Goal: Navigation & Orientation: Find specific page/section

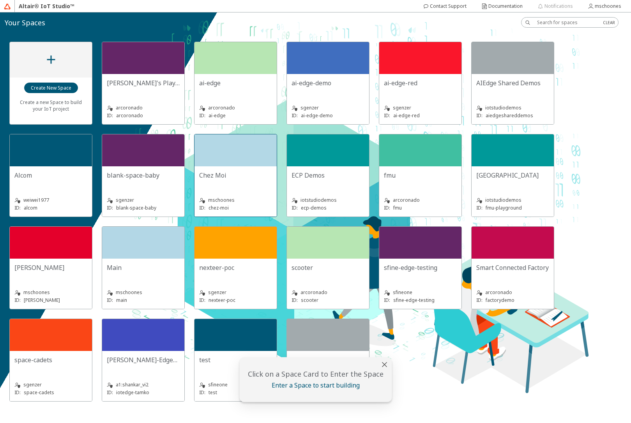
click at [226, 158] on div at bounding box center [235, 150] width 82 height 32
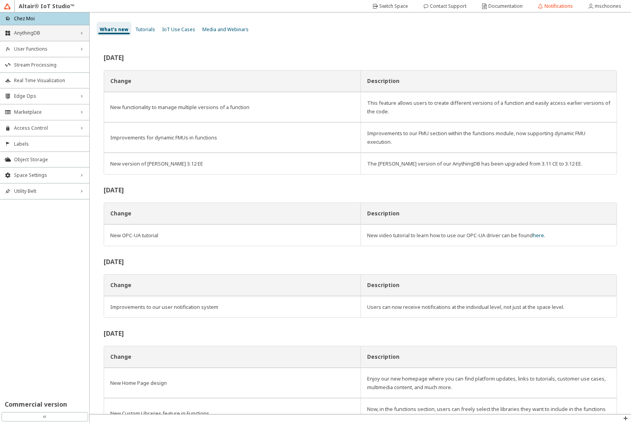
click at [34, 36] on span "AnythingDB" at bounding box center [44, 33] width 61 height 6
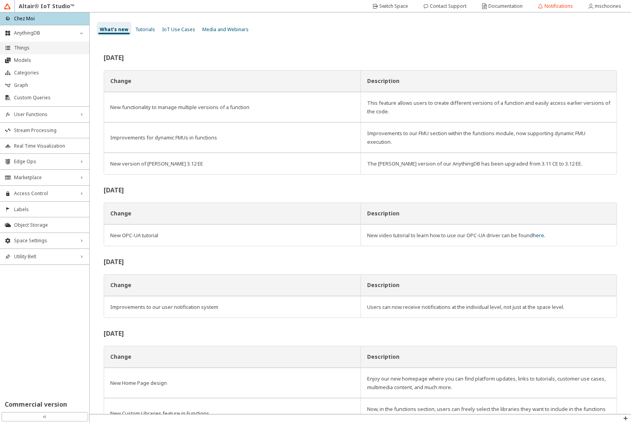
click at [34, 52] on li "Things" at bounding box center [44, 48] width 89 height 12
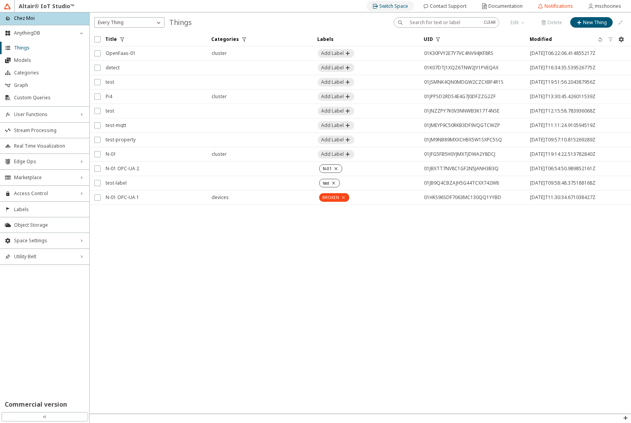
click at [386, 0] on div "Switch Space" at bounding box center [393, 6] width 29 height 12
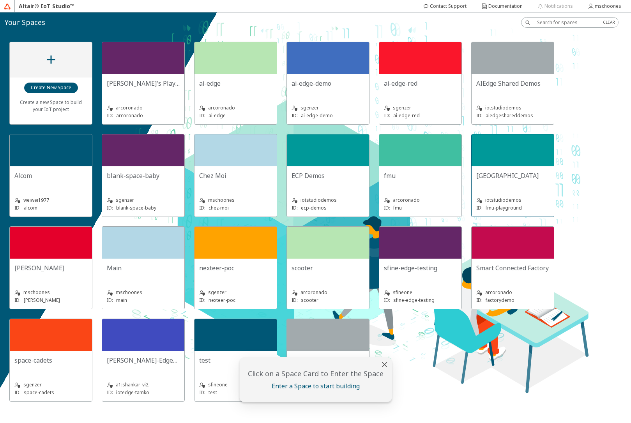
click at [491, 168] on div "[GEOGRAPHIC_DATA] iotstudiodemos ID: fmu-playground" at bounding box center [513, 191] width 82 height 50
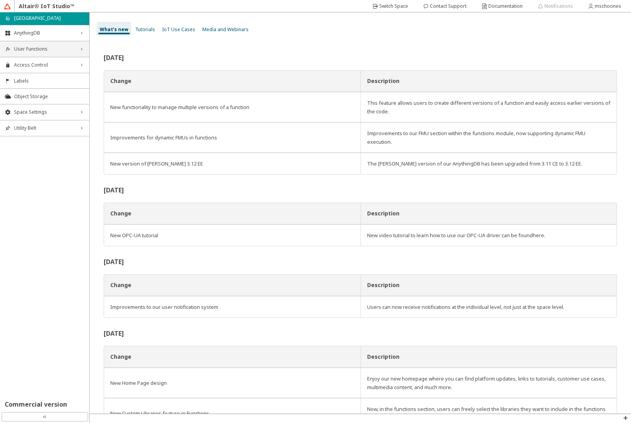
click at [51, 46] on span "User Functions" at bounding box center [44, 49] width 61 height 6
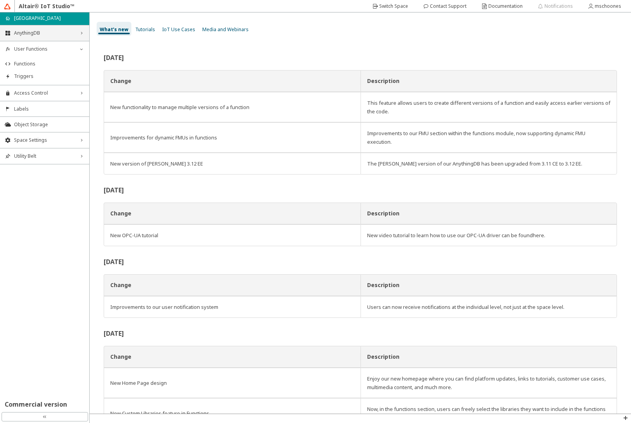
click at [51, 35] on span "AnythingDB" at bounding box center [44, 33] width 61 height 6
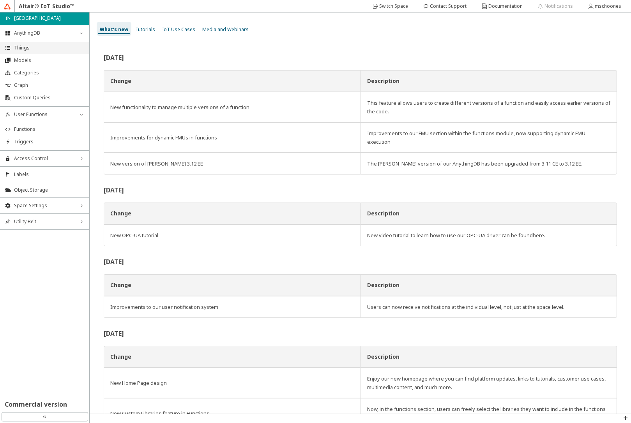
click at [48, 45] on span "Things" at bounding box center [49, 48] width 71 height 6
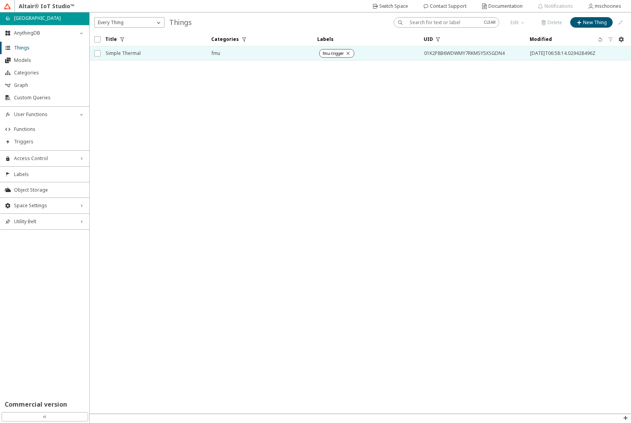
click at [132, 52] on span "Simple Thermal" at bounding box center [154, 53] width 96 height 14
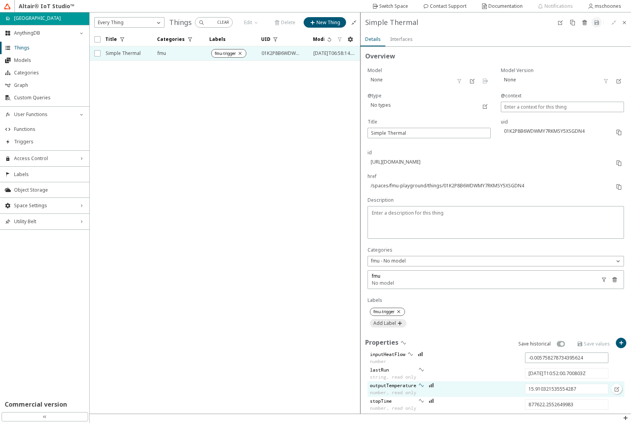
click at [421, 385] on iron-icon at bounding box center [421, 385] width 6 height 6
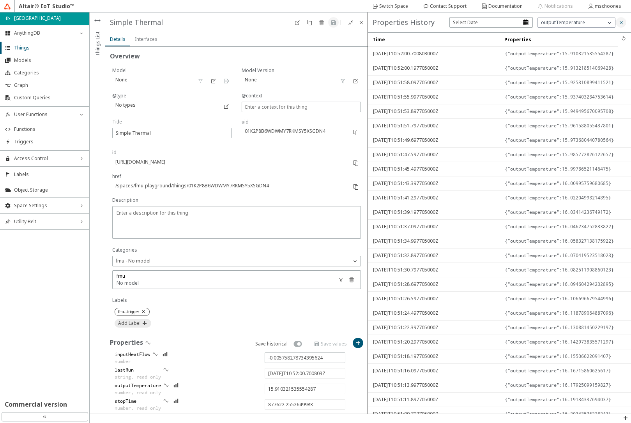
click at [621, 23] on iron-icon at bounding box center [621, 22] width 6 height 6
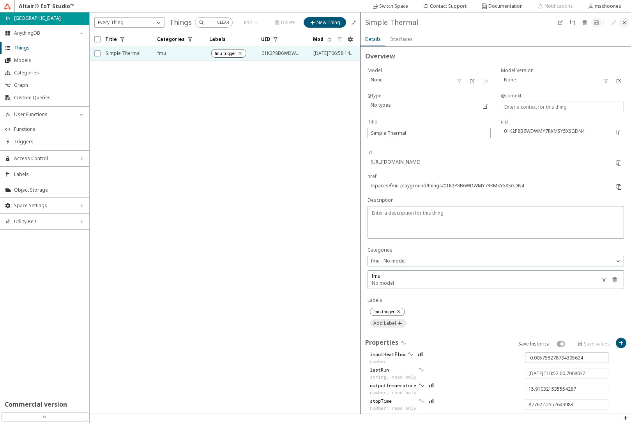
click at [624, 23] on iron-icon at bounding box center [624, 22] width 6 height 6
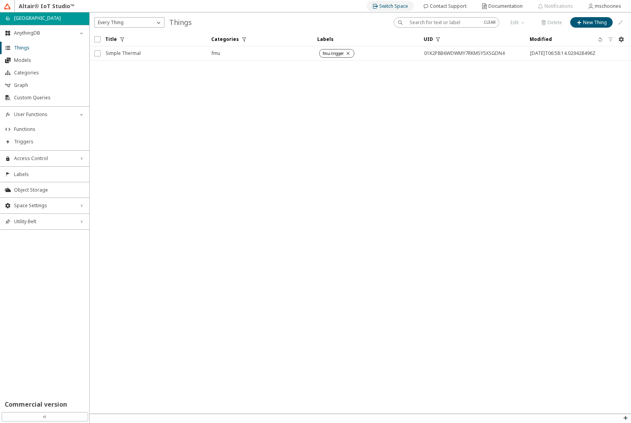
click at [0, 0] on slot "Switch Space" at bounding box center [0, 0] width 0 height 0
